Goal: Task Accomplishment & Management: Manage account settings

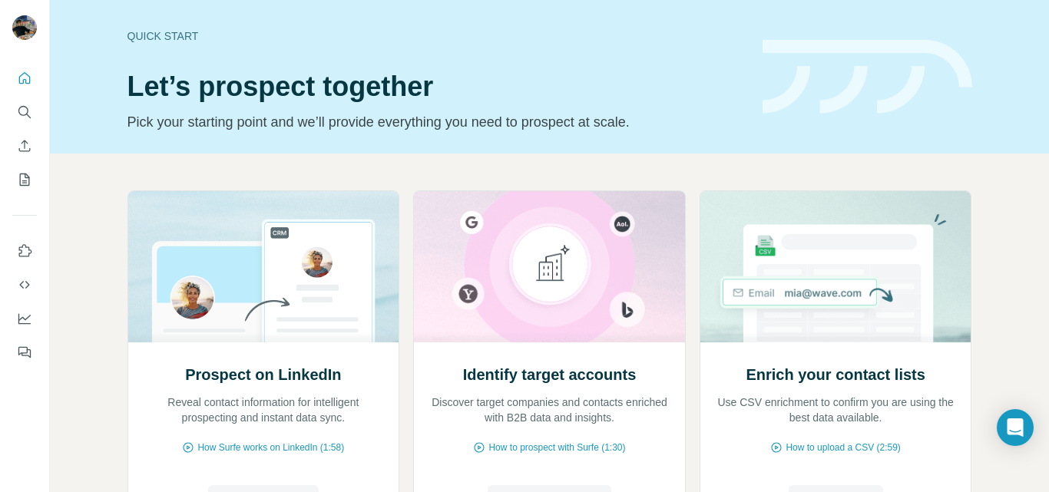
scroll to position [154, 0]
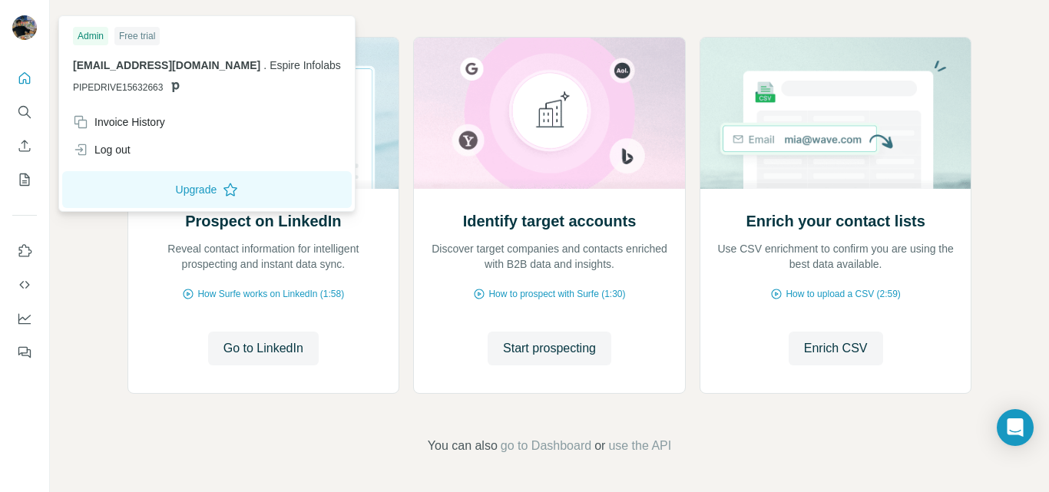
click at [29, 29] on img at bounding box center [24, 27] width 25 height 25
click at [161, 121] on div "Invoice History" at bounding box center [119, 121] width 92 height 15
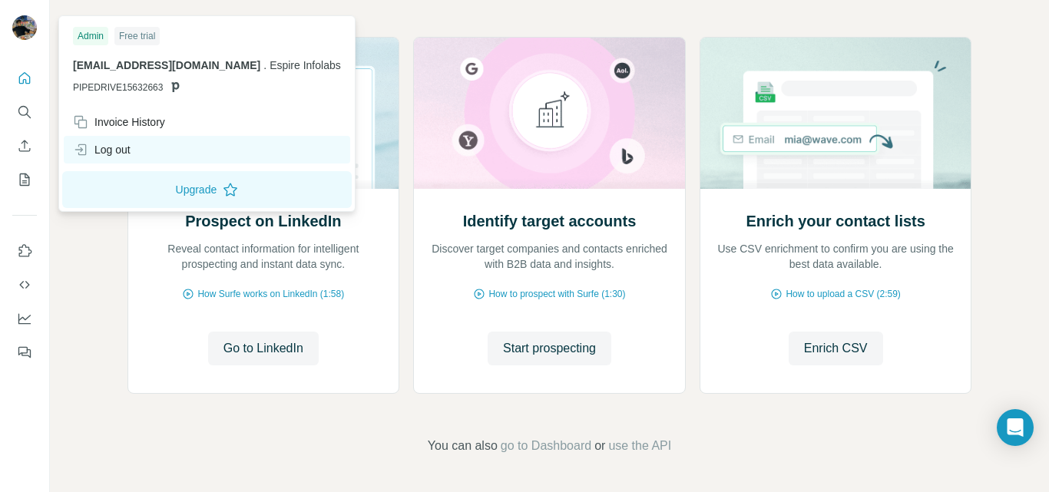
click at [86, 141] on div "Log out" at bounding box center [207, 150] width 286 height 28
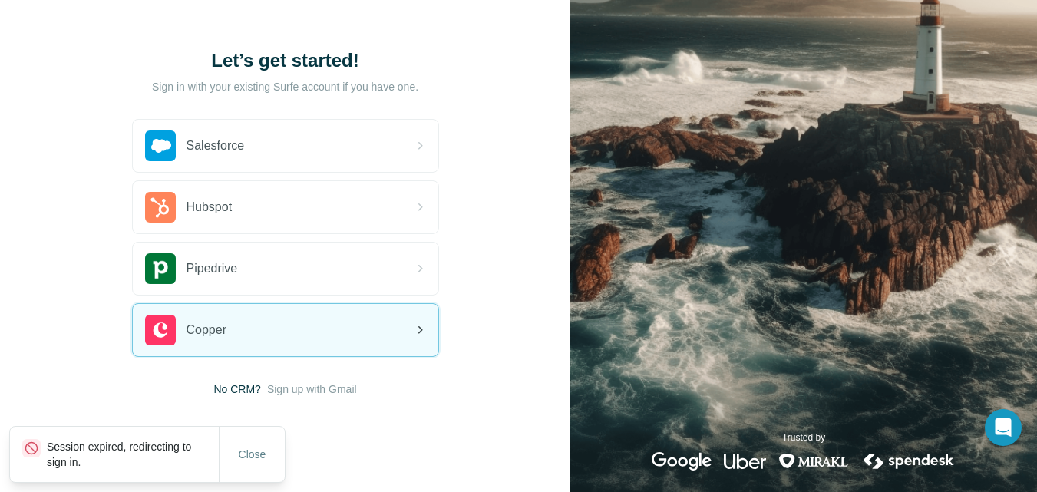
scroll to position [78, 0]
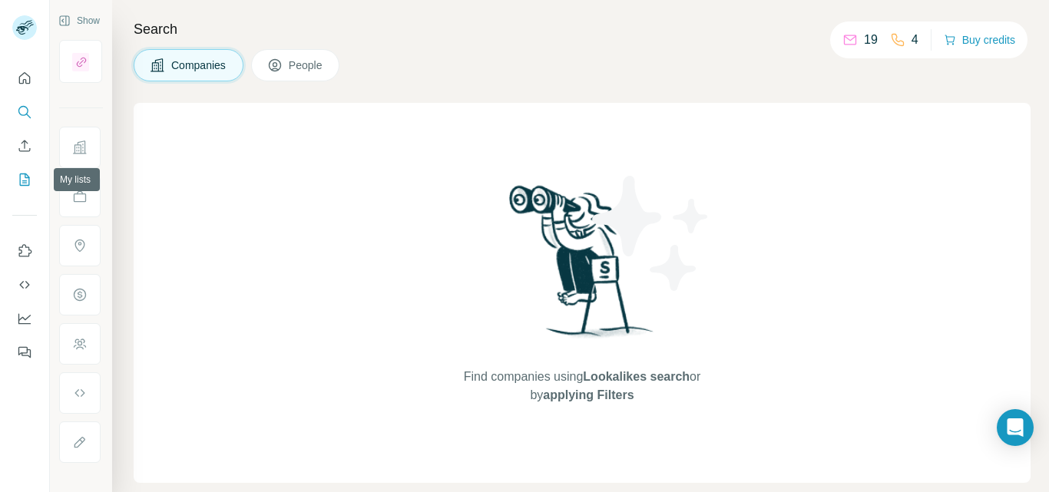
click at [20, 176] on icon "My lists" at bounding box center [25, 179] width 10 height 12
click at [29, 173] on icon "My lists" at bounding box center [24, 179] width 15 height 15
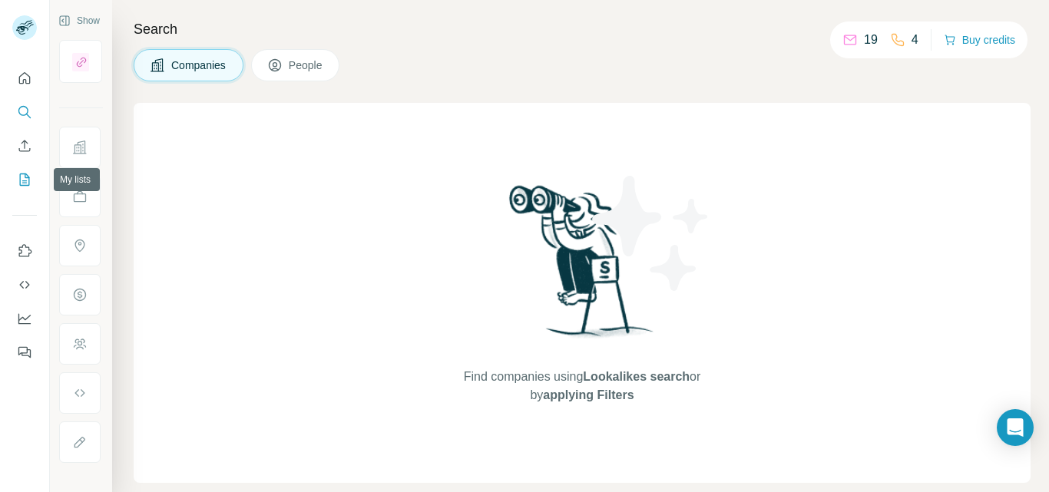
click at [29, 173] on icon "My lists" at bounding box center [24, 179] width 15 height 15
click at [28, 183] on icon "My lists" at bounding box center [24, 179] width 15 height 15
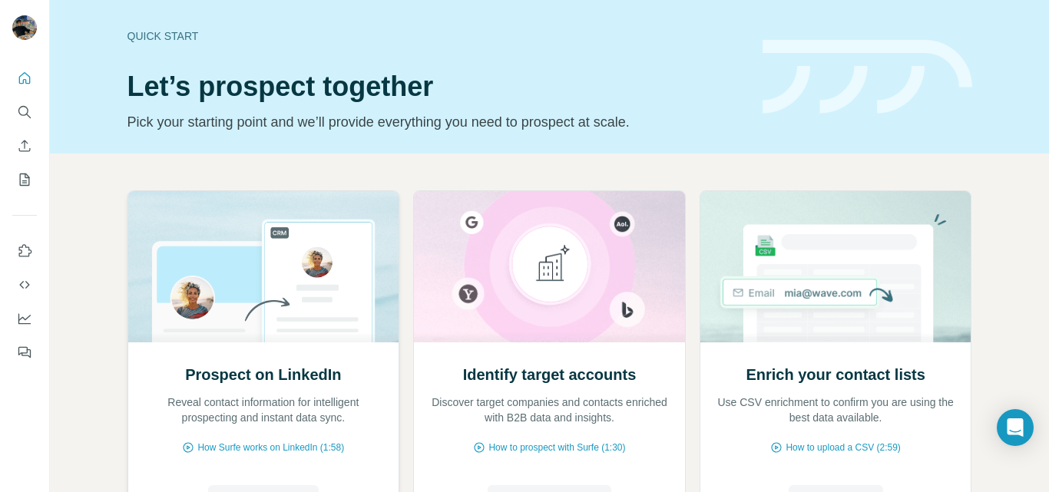
scroll to position [154, 0]
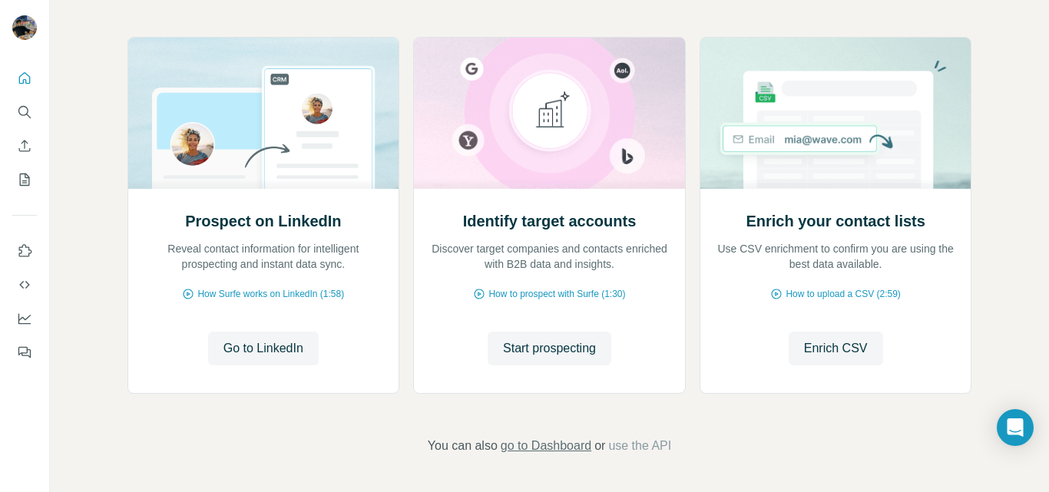
click at [531, 454] on span "go to Dashboard" at bounding box center [546, 446] width 91 height 18
